Goal: Transaction & Acquisition: Obtain resource

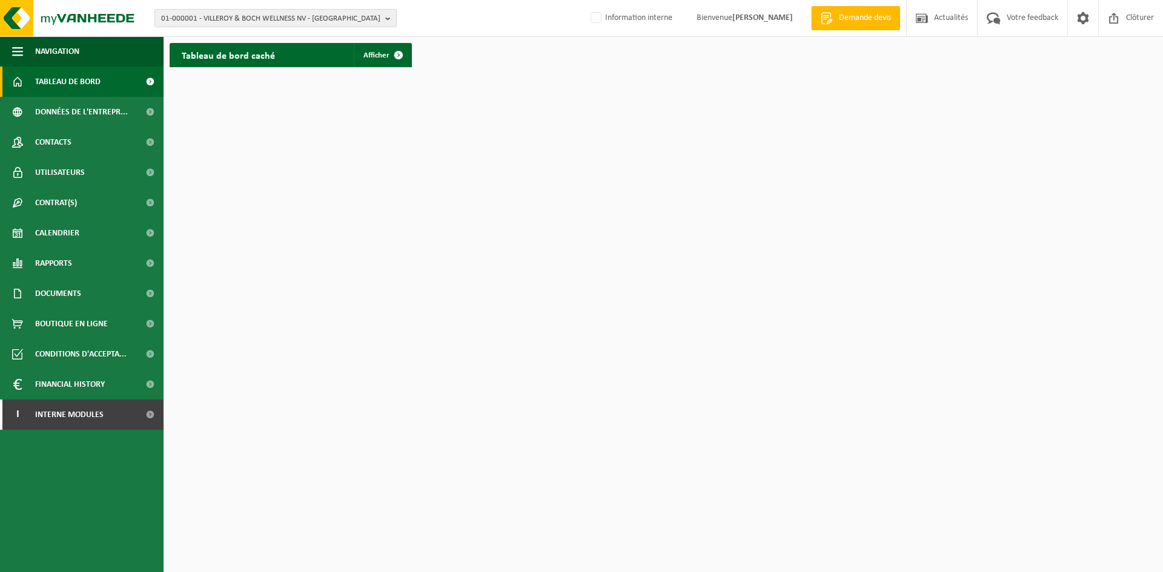
click at [216, 18] on span "01-000001 - VILLEROY & BOCH WELLNESS NV - ROESELARE" at bounding box center [270, 19] width 219 height 18
click at [513, 176] on html "01-000001 - VILLEROY & BOCH WELLNESS NV - ROESELARE 01-000001 - VILLEROY & BOCH…" at bounding box center [581, 286] width 1163 height 572
click at [451, 56] on div "Tableau de bord caché Afficher" at bounding box center [664, 55] width 994 height 36
click at [403, 55] on span at bounding box center [399, 55] width 24 height 24
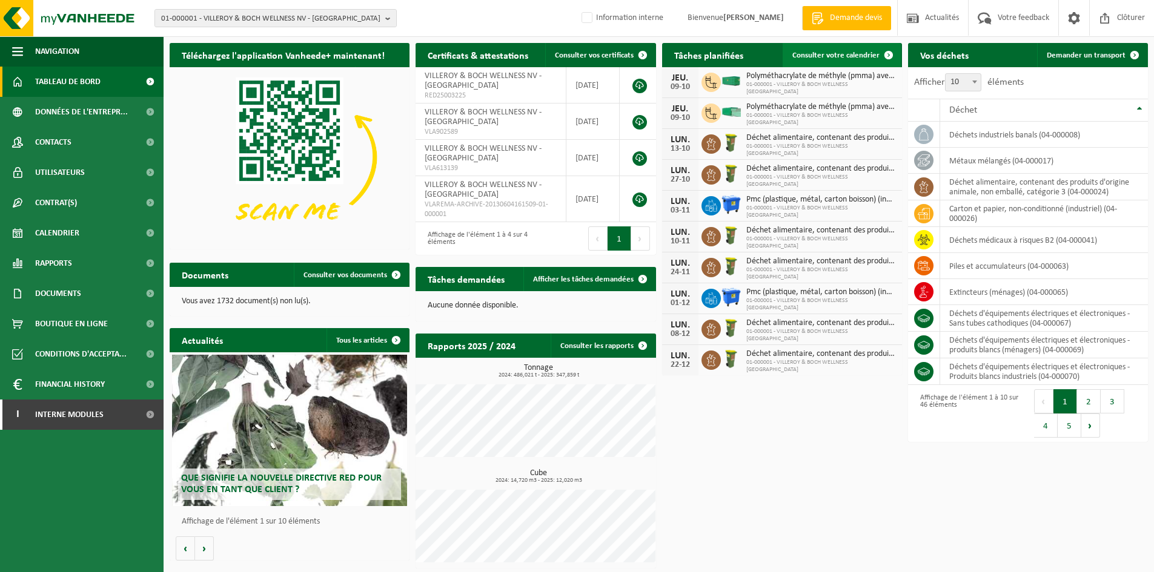
click at [835, 51] on span "Consulter votre calendrier" at bounding box center [835, 55] width 87 height 8
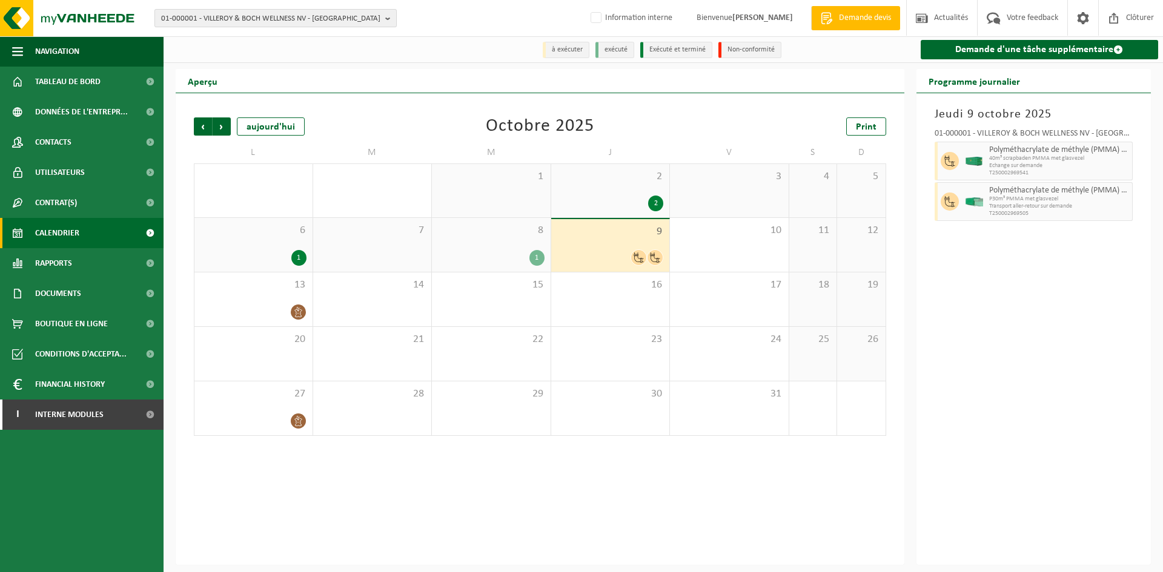
click at [204, 24] on span "01-000001 - VILLEROY & BOCH WELLNESS NV - ROESELARE" at bounding box center [270, 19] width 219 height 18
click at [198, 14] on span "01-000001 - VILLEROY & BOCH WELLNESS NV - [GEOGRAPHIC_DATA]" at bounding box center [270, 19] width 219 height 18
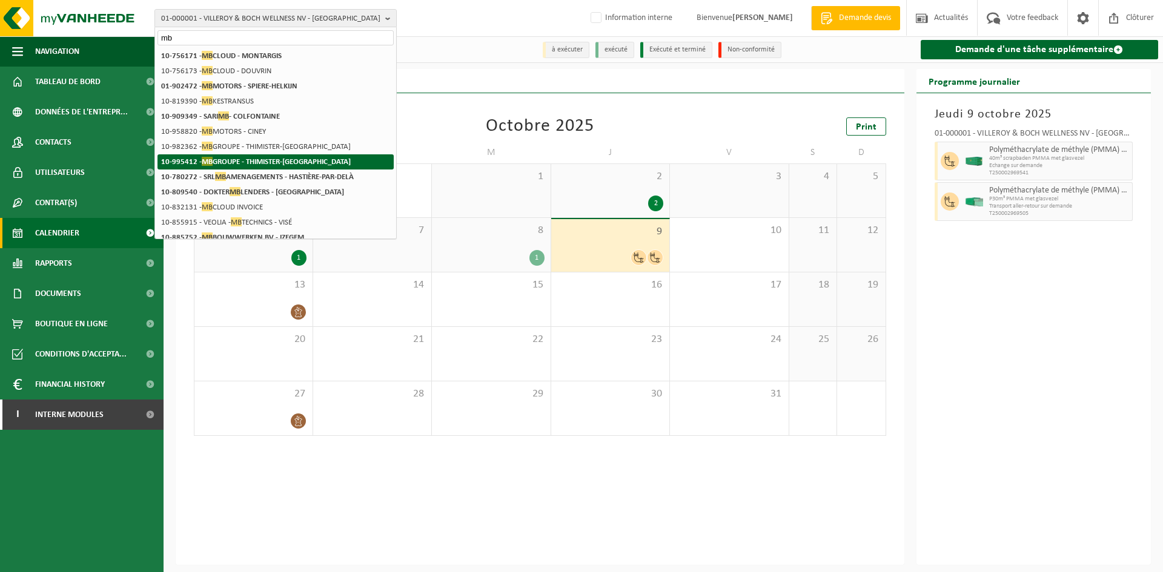
type input "mb"
click at [246, 164] on strong "10-995412 - MB GROUPE - THIMISTER-CLERMONT" at bounding box center [256, 161] width 190 height 9
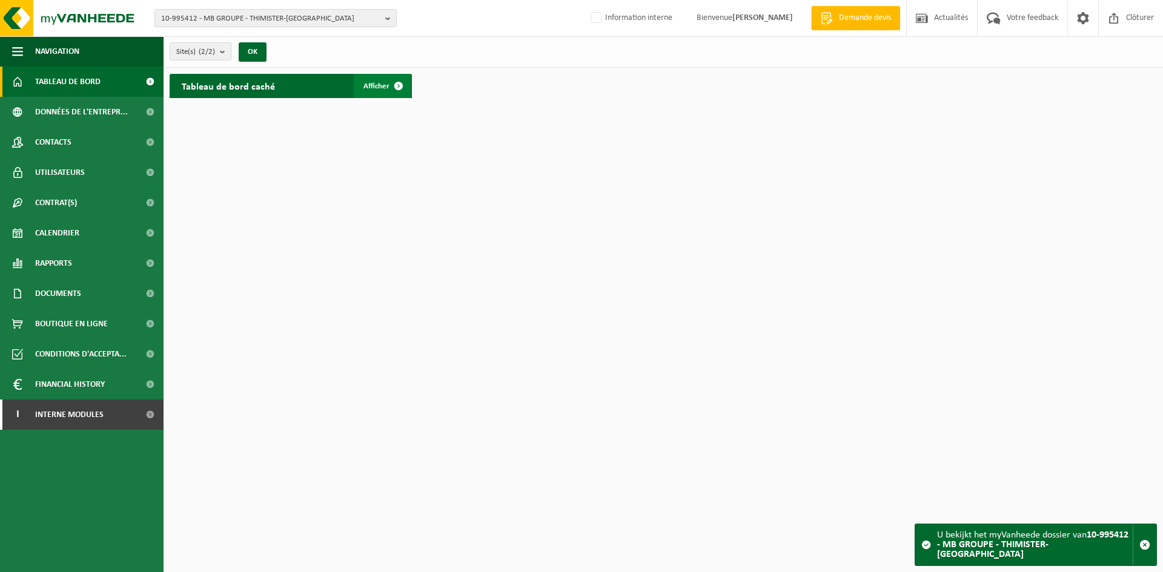
click at [369, 87] on span "Afficher" at bounding box center [376, 86] width 26 height 8
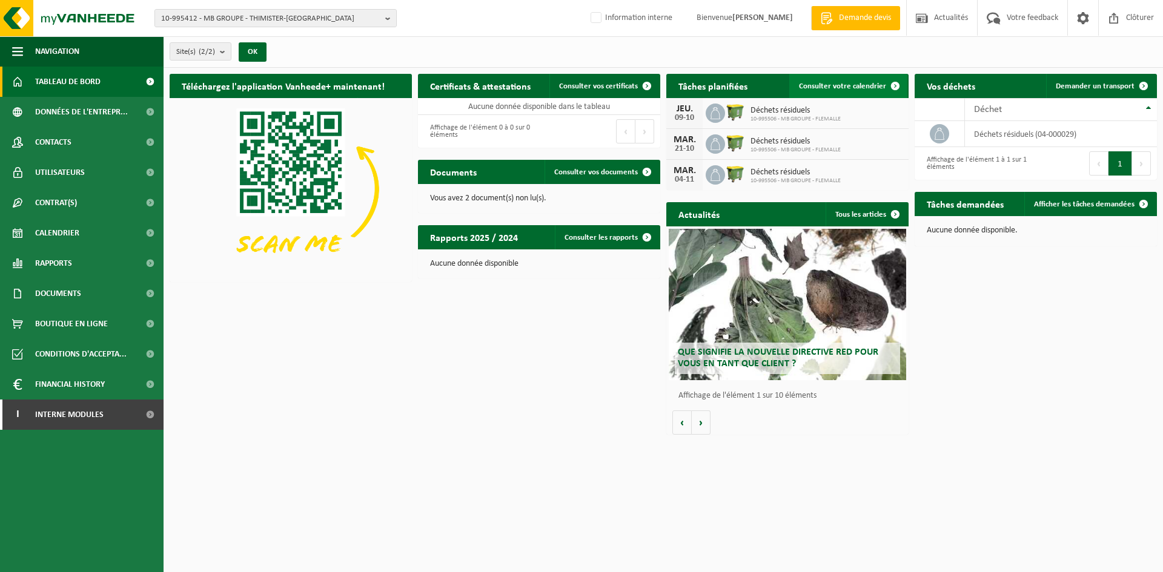
click at [824, 88] on span "Consulter votre calendrier" at bounding box center [842, 86] width 87 height 8
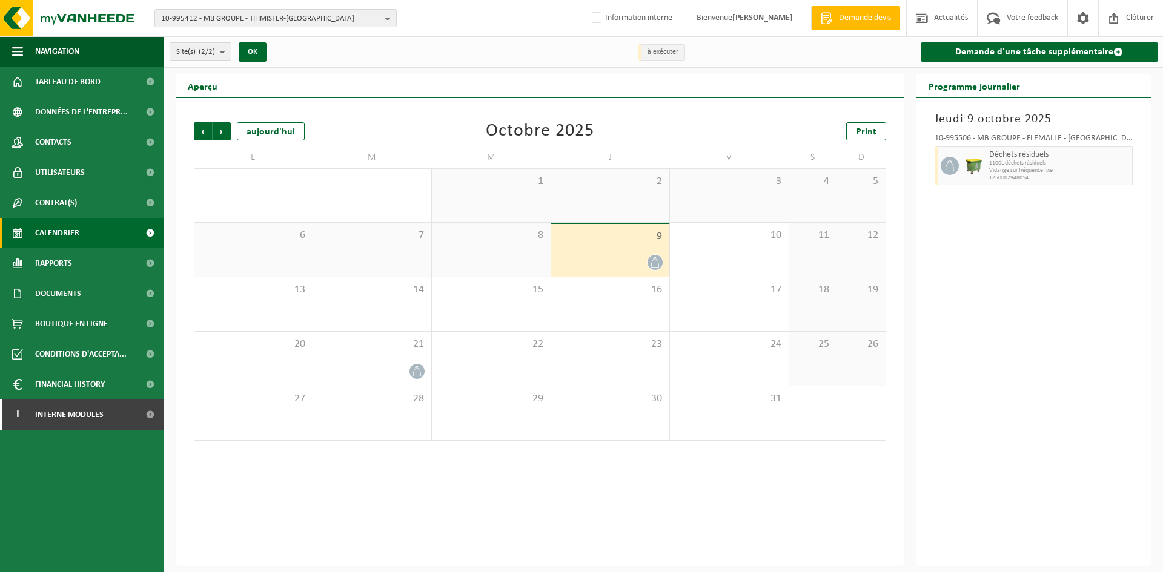
click at [635, 256] on div at bounding box center [610, 262] width 107 height 16
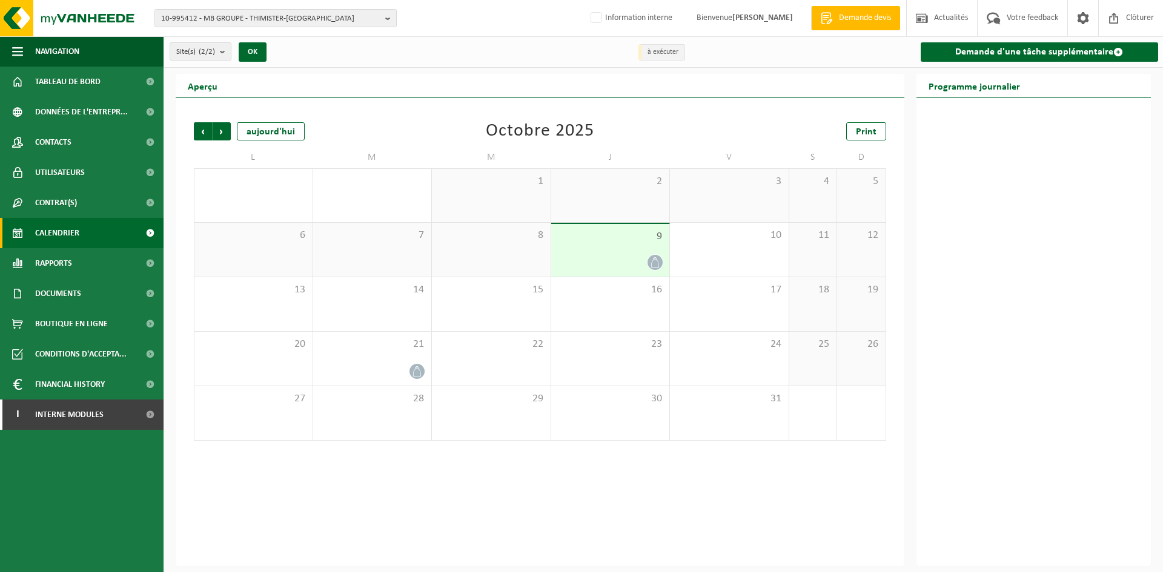
click at [650, 260] on icon at bounding box center [655, 262] width 10 height 10
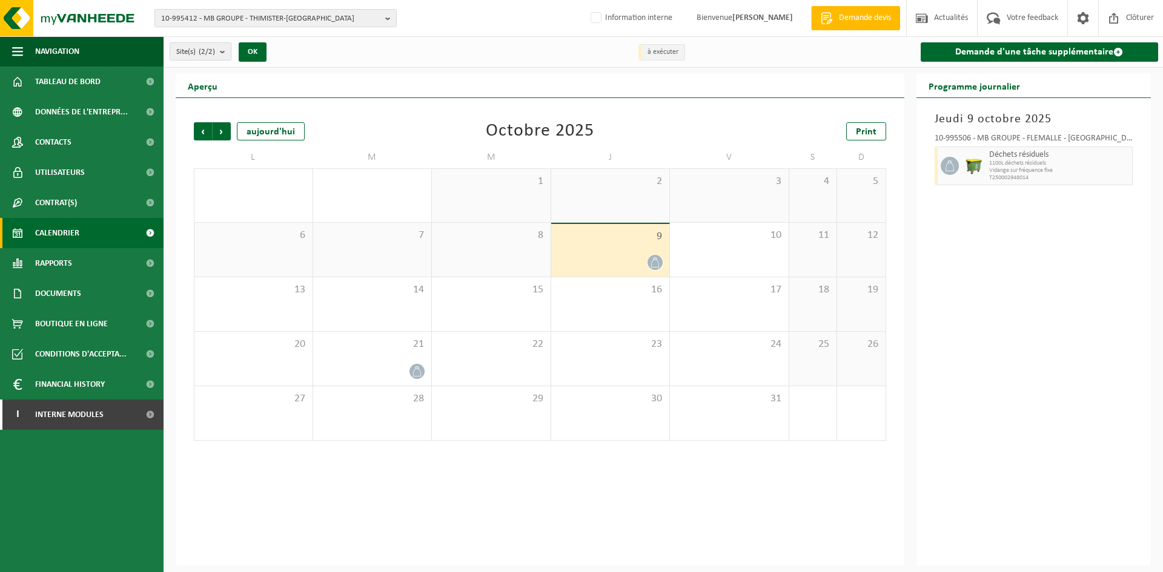
click at [951, 169] on icon at bounding box center [949, 166] width 11 height 11
click at [1000, 164] on span "1100L déchets résiduels" at bounding box center [1059, 163] width 141 height 7
click at [64, 142] on span "Contacts" at bounding box center [53, 142] width 36 height 30
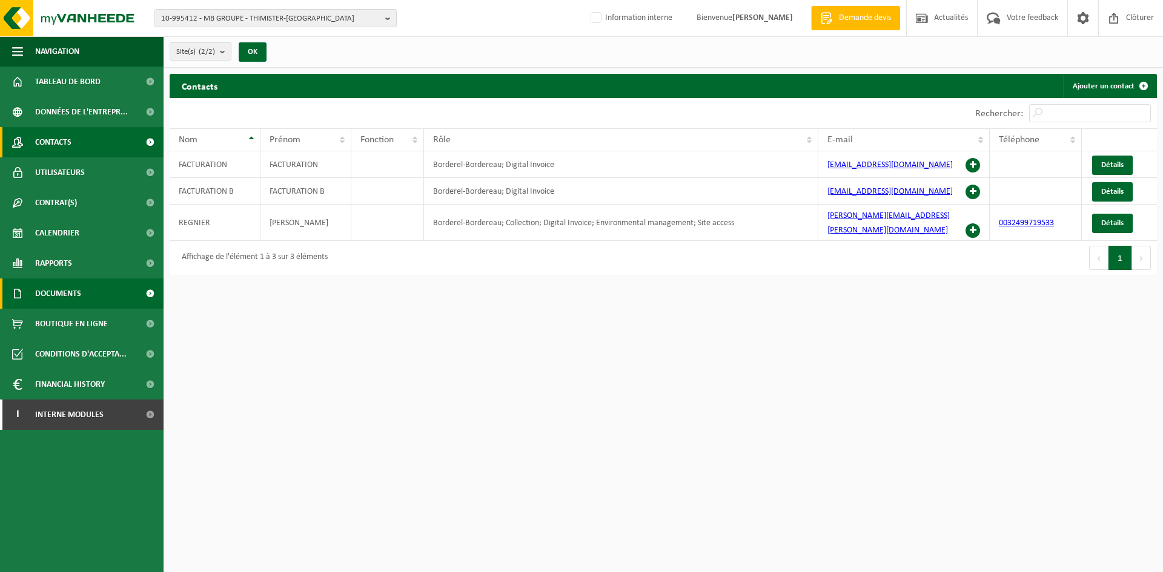
click at [68, 284] on span "Documents" at bounding box center [58, 294] width 46 height 30
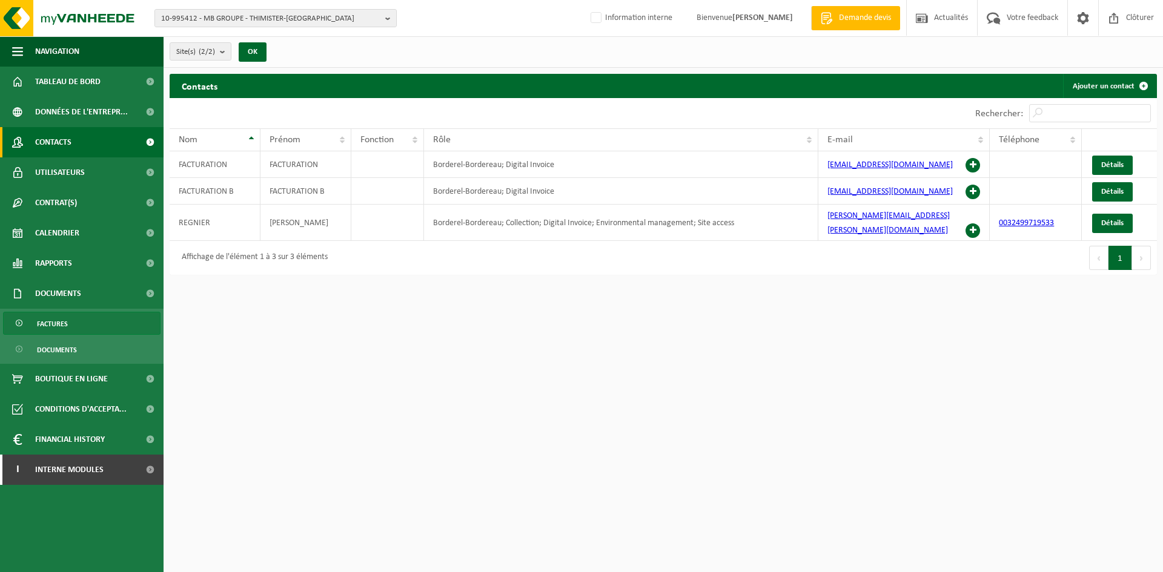
click at [67, 325] on span "Factures" at bounding box center [52, 324] width 31 height 23
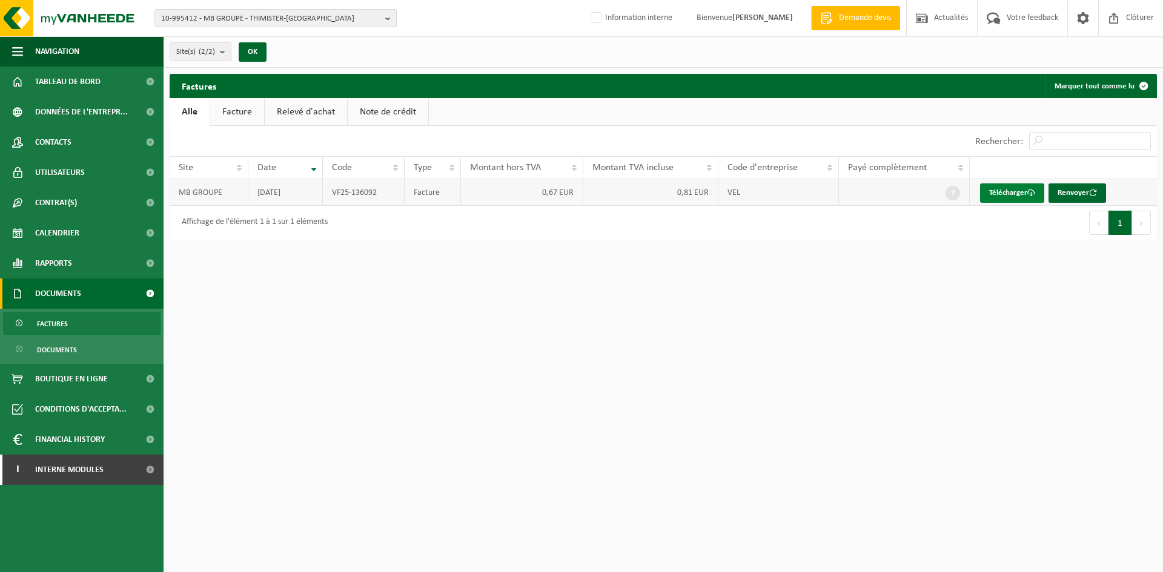
click at [1014, 190] on link "Télécharger" at bounding box center [1012, 193] width 64 height 19
